Goal: Information Seeking & Learning: Learn about a topic

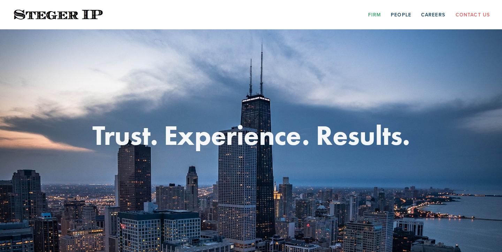
click at [377, 16] on link "Firm" at bounding box center [374, 14] width 13 height 11
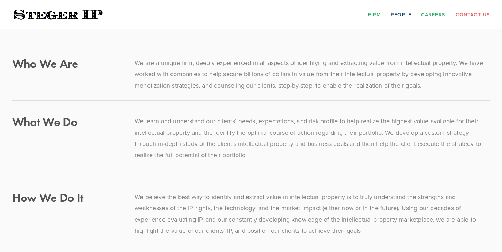
click at [429, 16] on link "Careers" at bounding box center [433, 14] width 24 height 11
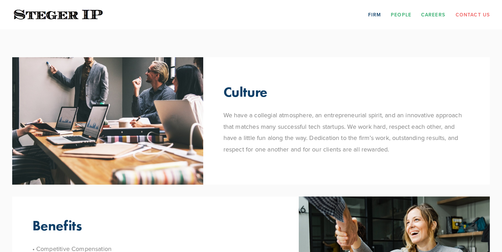
click at [397, 15] on link "People" at bounding box center [401, 14] width 21 height 11
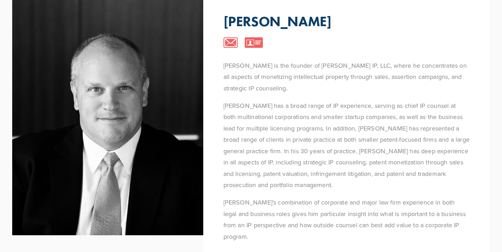
scroll to position [61, 0]
click at [368, 138] on p "[PERSON_NAME] has a broad range of IP experience, serving as chief IP counsel a…" at bounding box center [347, 145] width 247 height 90
click at [368, 138] on p "Steve has a broad range of IP experience, serving as chief IP counsel at both m…" at bounding box center [347, 145] width 247 height 90
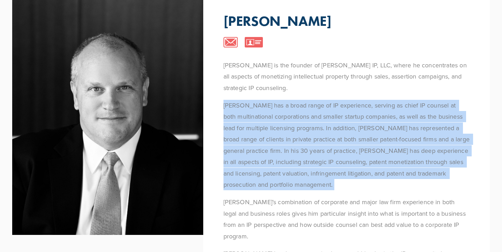
click at [360, 162] on p "Steve has a broad range of IP experience, serving as chief IP counsel at both m…" at bounding box center [347, 145] width 247 height 90
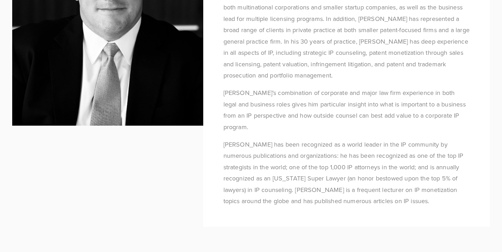
scroll to position [174, 0]
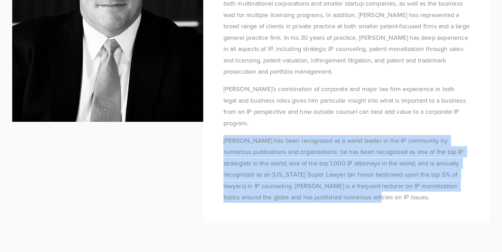
drag, startPoint x: 358, startPoint y: 177, endPoint x: 230, endPoint y: 120, distance: 140.4
click at [230, 120] on div "Steve Steger is the founder of Steger IP, LLC, where he concentrates on all asp…" at bounding box center [347, 75] width 247 height 256
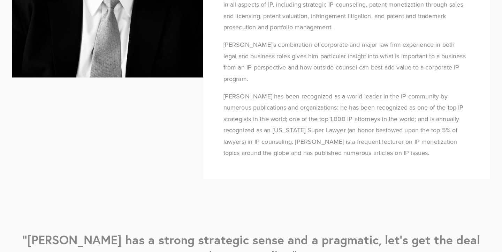
scroll to position [222, 0]
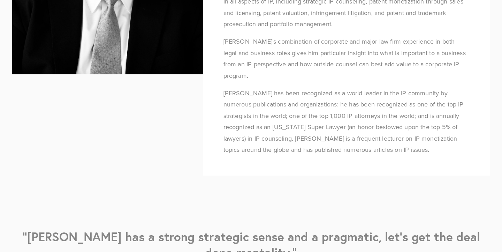
click at [233, 111] on p "Steve has been recognized as a world leader in the IP community by numerous pub…" at bounding box center [347, 122] width 247 height 68
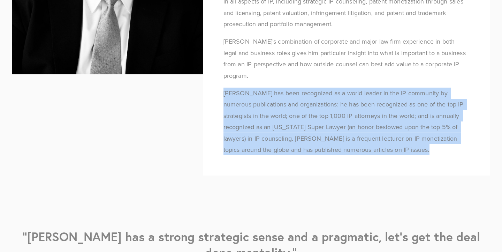
click at [233, 111] on p "Steve has been recognized as a world leader in the IP community by numerous pub…" at bounding box center [347, 122] width 247 height 68
click at [231, 133] on p "Steve has been recognized as a world leader in the IP community by numerous pub…" at bounding box center [347, 122] width 247 height 68
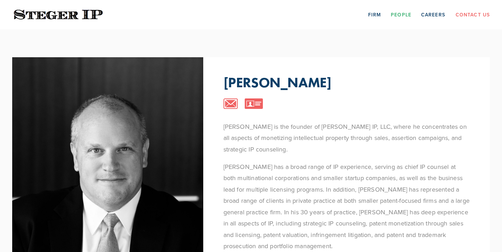
scroll to position [0, 0]
click at [374, 15] on link "Firm" at bounding box center [374, 14] width 13 height 11
